Goal: Information Seeking & Learning: Find specific fact

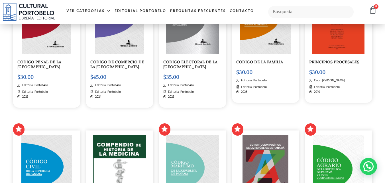
scroll to position [484, 0]
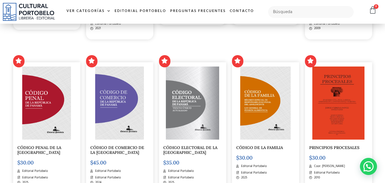
click at [48, 88] on img at bounding box center [46, 102] width 49 height 73
click at [319, 11] on input "text" at bounding box center [311, 12] width 86 height 12
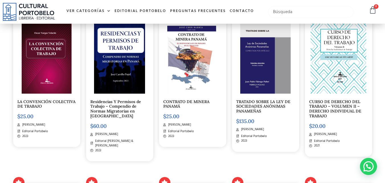
scroll to position [57, 0]
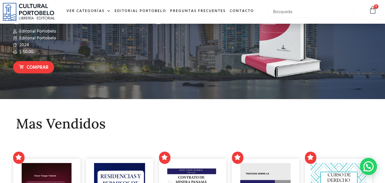
click at [296, 13] on input "text" at bounding box center [311, 12] width 86 height 12
type input "g"
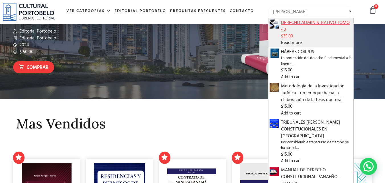
type input "[PERSON_NAME]"
click at [290, 21] on span "DERECHO ADMINISTRATIVO TOMO - 2" at bounding box center [317, 26] width 72 height 14
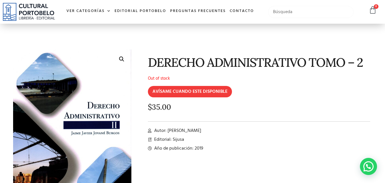
click at [298, 13] on input "text" at bounding box center [311, 12] width 86 height 12
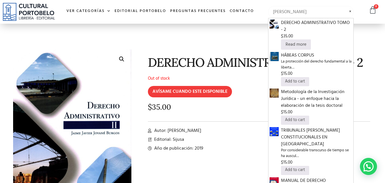
type input "[PERSON_NAME]"
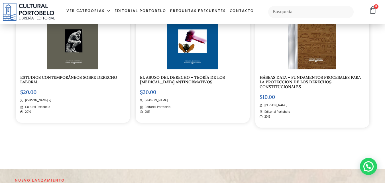
scroll to position [769, 0]
